Goal: Transaction & Acquisition: Purchase product/service

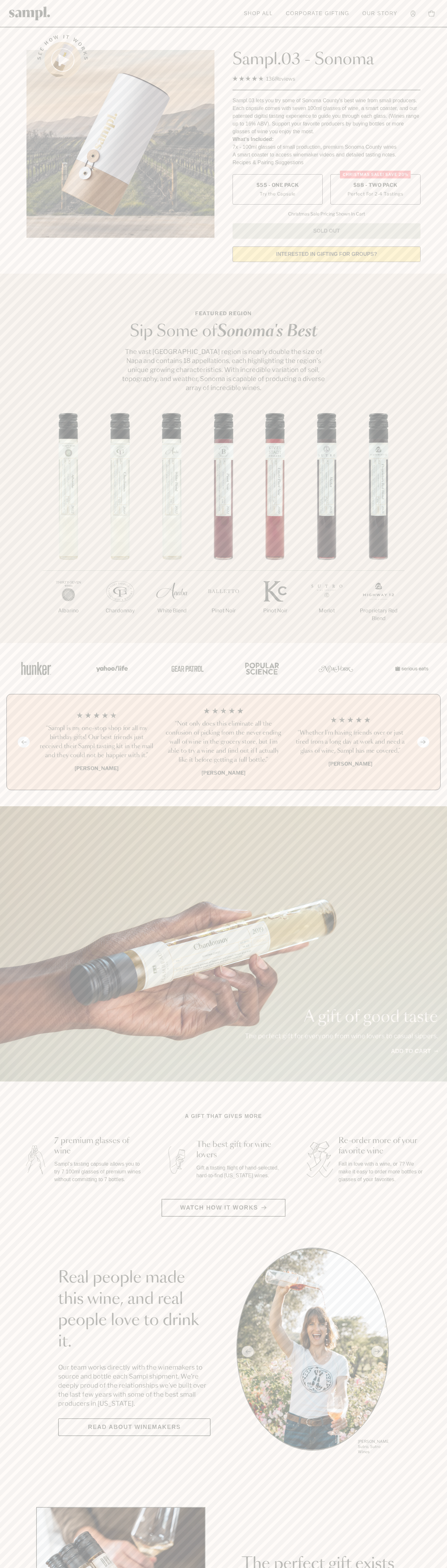
click at [375, 190] on label "Christmas SALE! Save 20% $88 - Two Pack Perfect For 2-4 Tastings" at bounding box center [375, 189] width 90 height 30
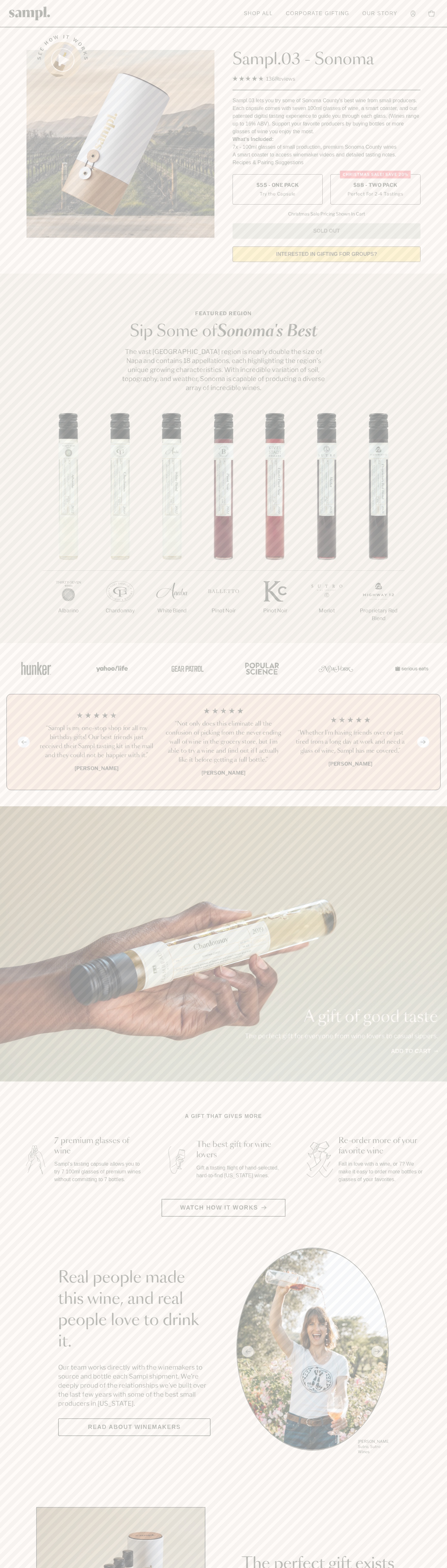
click at [223, 742] on h3 "“Not only does this eliminate all the confusion of picking from the never endin…" at bounding box center [223, 742] width 117 height 45
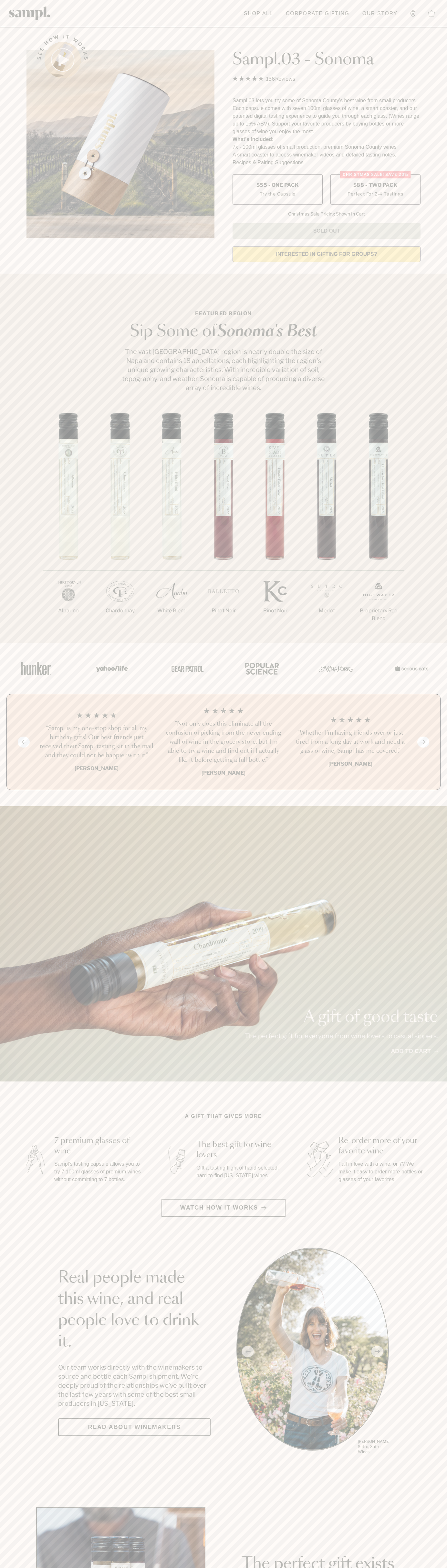
click at [209, 28] on div "See how it works" at bounding box center [120, 147] width 188 height 241
click at [422, 103] on div "See how it works Sampl.03 - Sonoma 4.9 Rated 4.9 out of 5 stars 136 Reviews Cli…" at bounding box center [223, 147] width 405 height 241
click at [258, 1567] on html "Skip to main content Toggle navigation menu Shop All Corporate Gifting Our Stor…" at bounding box center [223, 1513] width 447 height 3026
click at [10, 880] on div "A gift of good taste The perfect gift for everyone from wine lovers to casual s…" at bounding box center [223, 943] width 447 height 275
click at [375, 186] on span "$88 - Two Pack" at bounding box center [375, 185] width 44 height 7
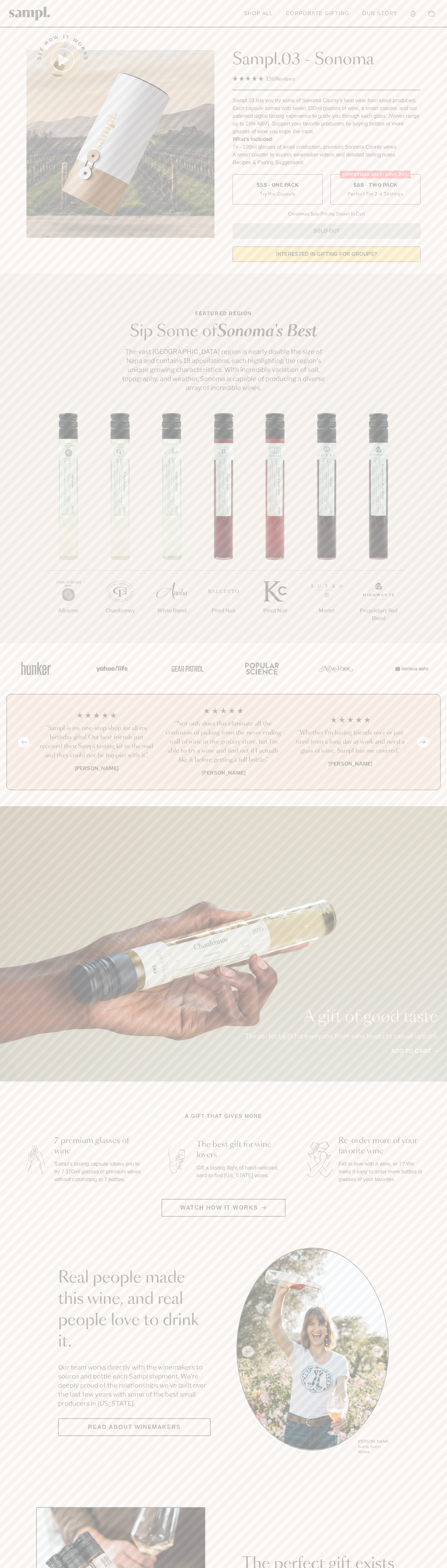
click at [223, 742] on h3 "“Not only does this eliminate all the confusion of picking from the never endin…" at bounding box center [223, 742] width 117 height 45
